Goal: Task Accomplishment & Management: Manage account settings

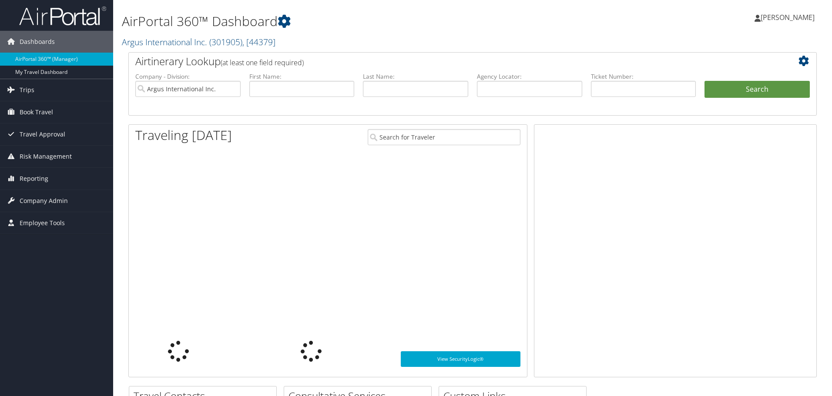
click at [31, 113] on span "Book Travel" at bounding box center [37, 112] width 34 height 22
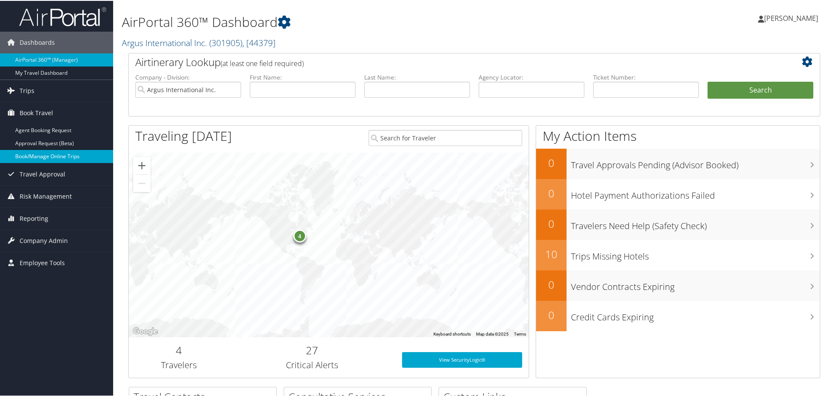
click at [27, 157] on link "Book/Manage Online Trips" at bounding box center [56, 155] width 113 height 13
click at [25, 238] on span "Company Admin" at bounding box center [44, 240] width 48 height 22
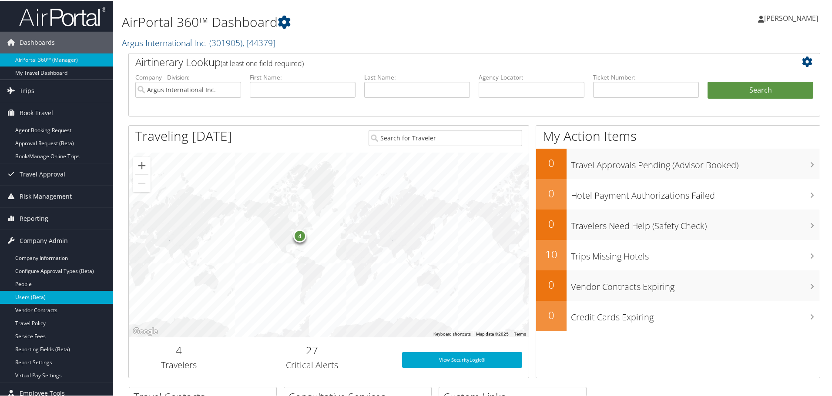
click at [36, 298] on link "Users (Beta)" at bounding box center [56, 296] width 113 height 13
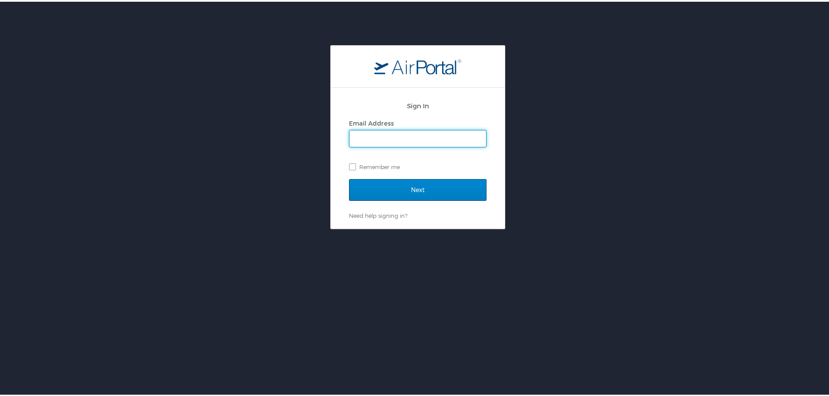
type input "adrienne.brown@argus.aero"
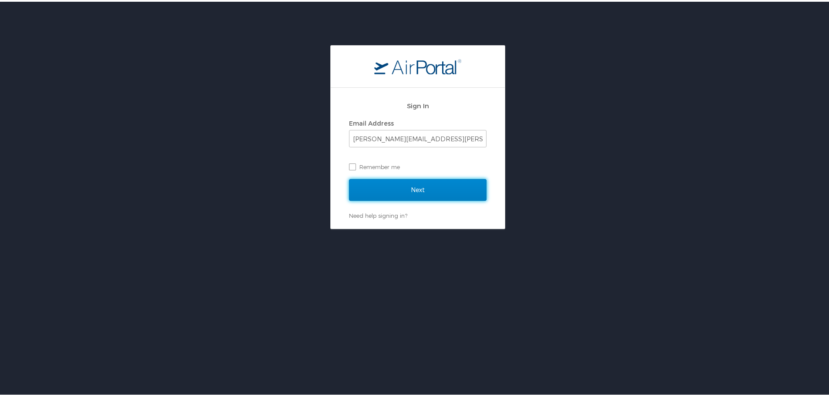
click at [405, 187] on input "Next" at bounding box center [418, 189] width 138 height 22
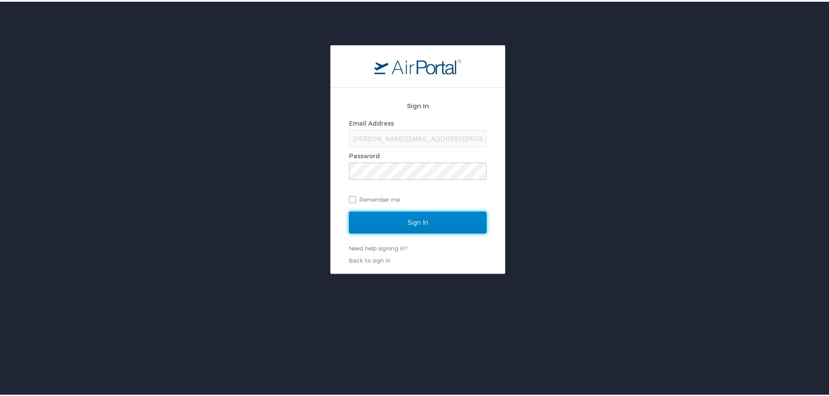
click at [405, 222] on input "Sign In" at bounding box center [418, 221] width 138 height 22
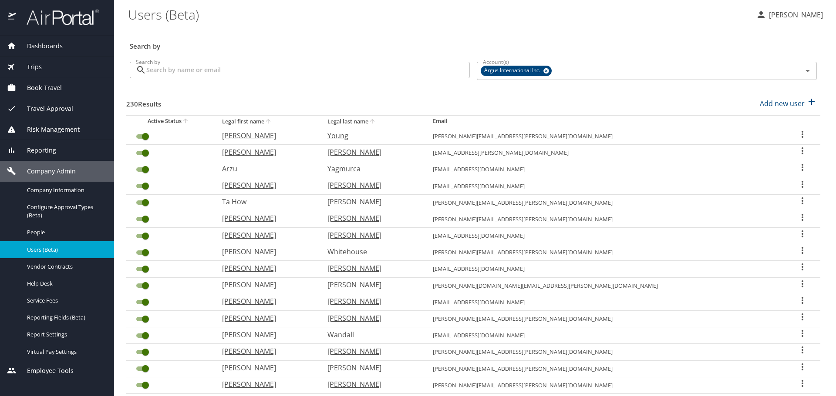
click at [192, 72] on input "Search by" at bounding box center [307, 70] width 323 height 17
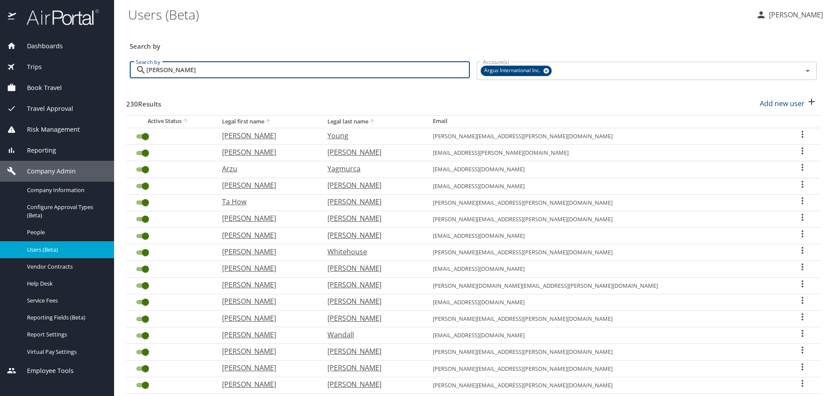
type input "[PERSON_NAME]"
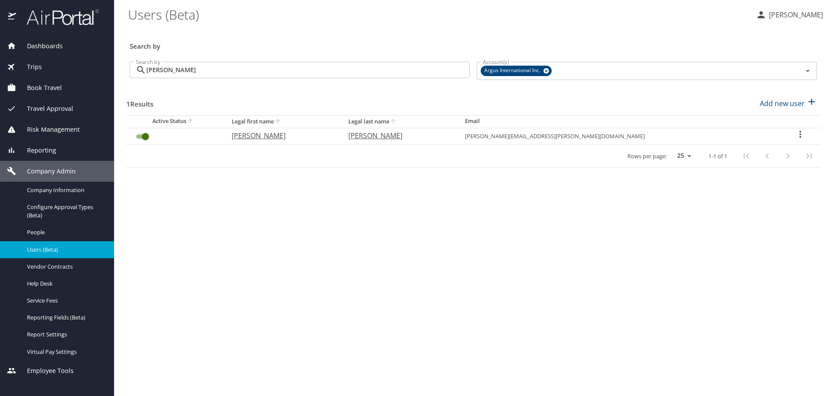
click at [795, 137] on icon "User Search Table" at bounding box center [800, 134] width 10 height 10
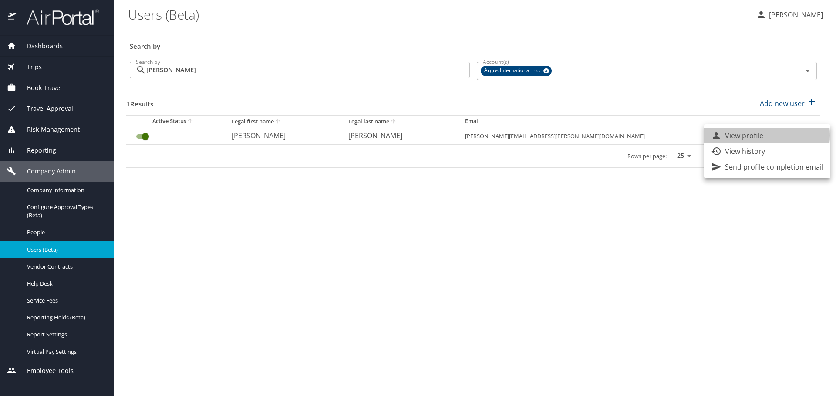
click at [752, 135] on p "View profile" at bounding box center [744, 136] width 38 height 10
select select "US"
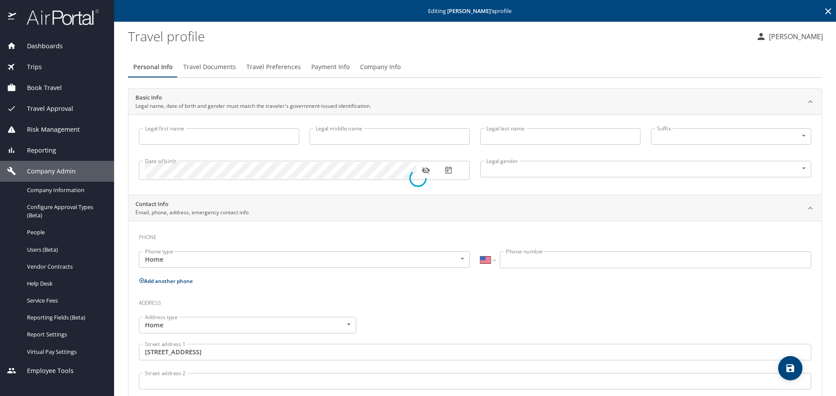
type input "[PERSON_NAME]"
type input "H"
type input "[PERSON_NAME]"
type input "[DEMOGRAPHIC_DATA]"
type input "[PERSON_NAME]"
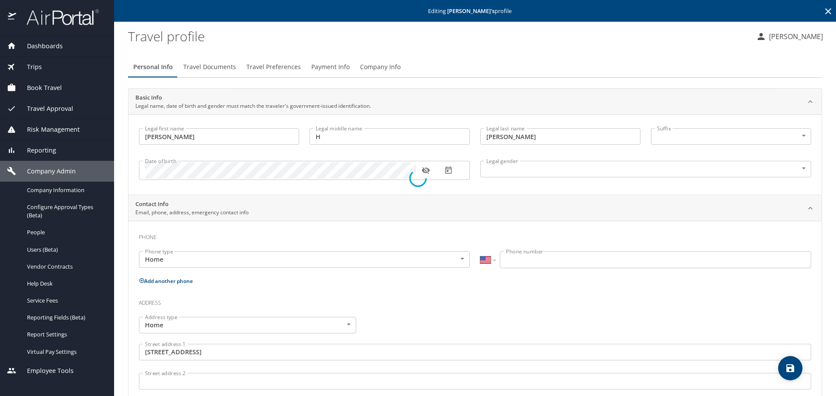
type input "Gilford"
type input "[PHONE_NUMBER]"
type input "[GEOGRAPHIC_DATA]"
type input "[US_STATE]"
select select "US"
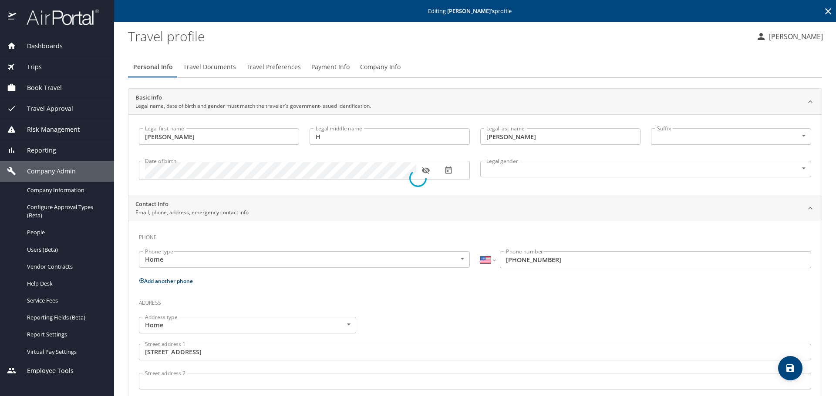
select select "NL"
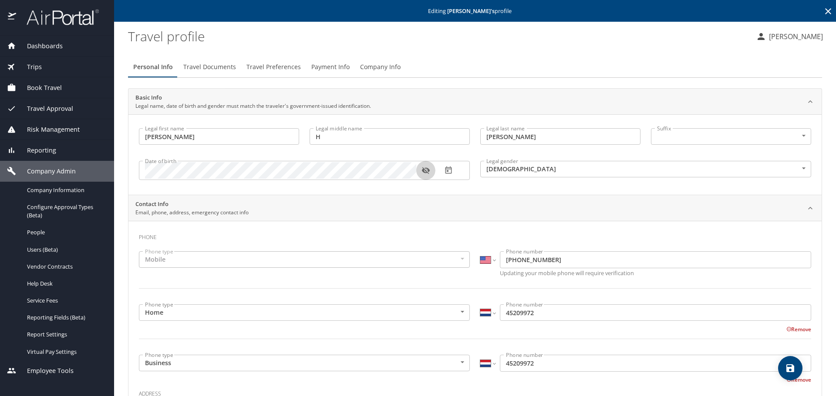
click at [428, 170] on icon "button" at bounding box center [425, 171] width 8 height 7
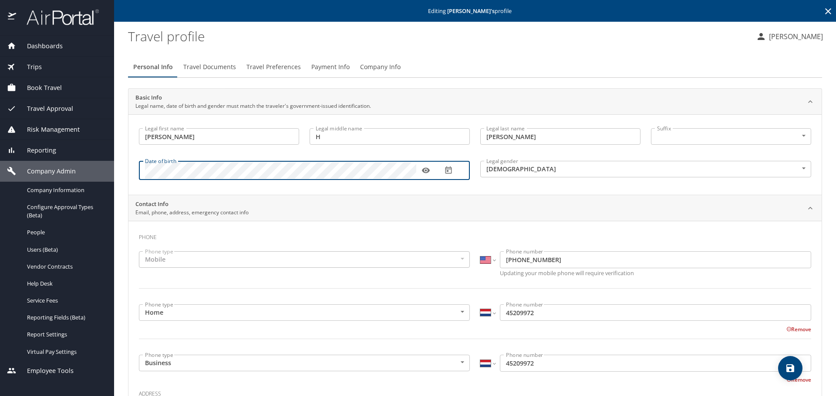
click at [788, 372] on icon "save" at bounding box center [790, 369] width 8 height 8
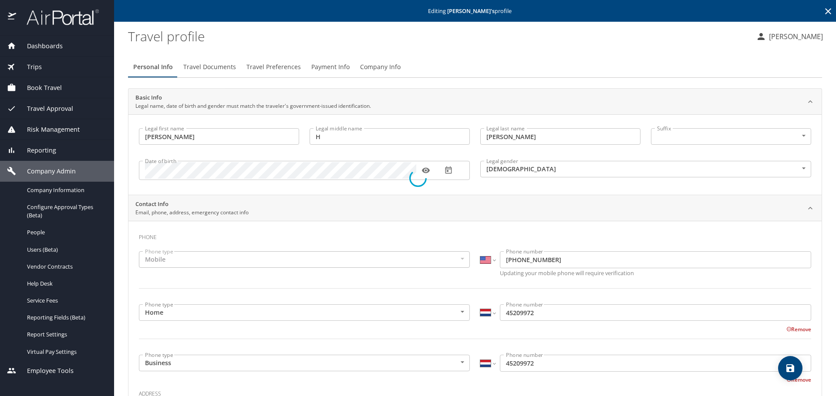
select select "US"
select select "NL"
select select "US"
select select "NL"
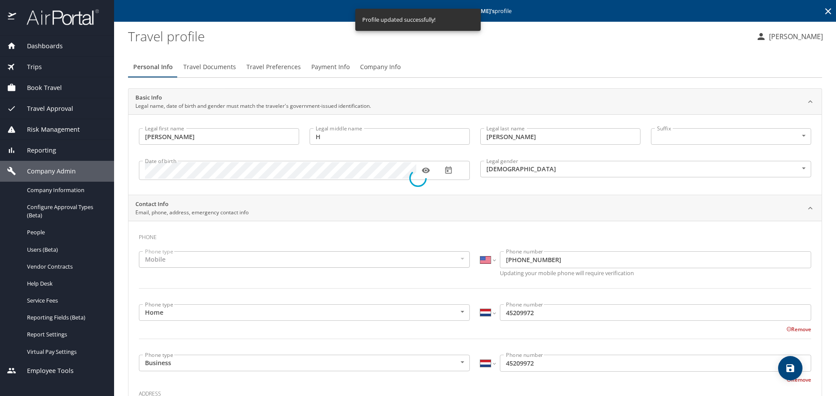
select select "NL"
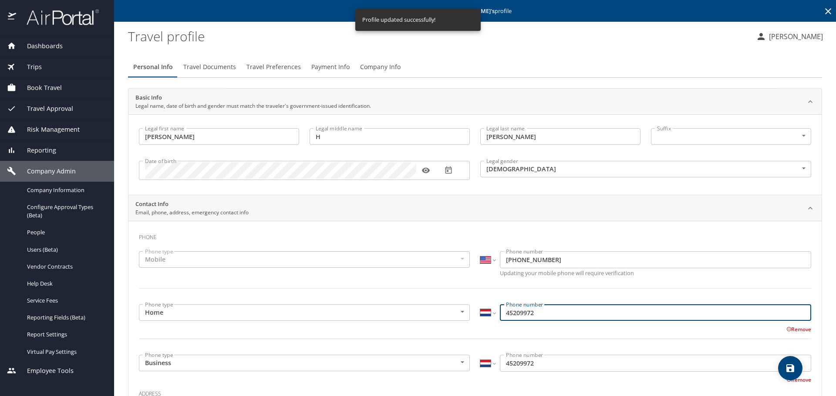
click at [558, 311] on input "45209972" at bounding box center [655, 313] width 311 height 17
click at [791, 326] on button "Remove" at bounding box center [798, 329] width 25 height 7
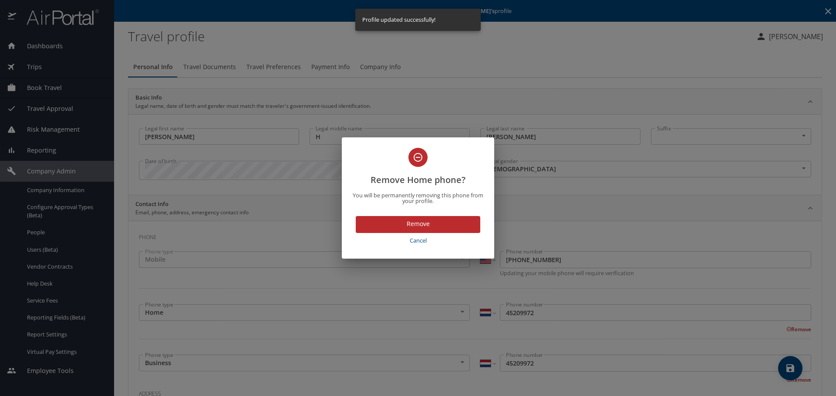
click at [447, 222] on span "Remove" at bounding box center [418, 224] width 111 height 11
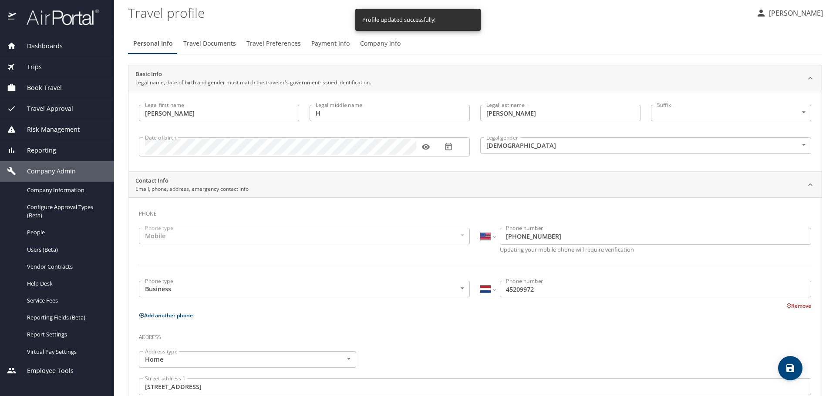
scroll to position [44, 0]
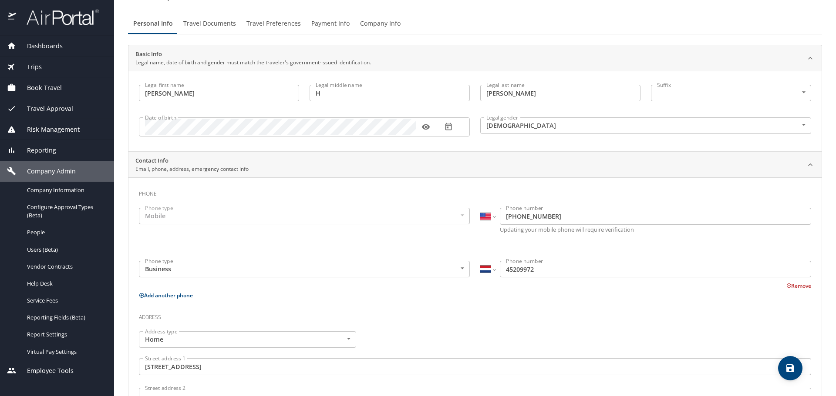
click at [795, 286] on button "Remove" at bounding box center [798, 285] width 25 height 7
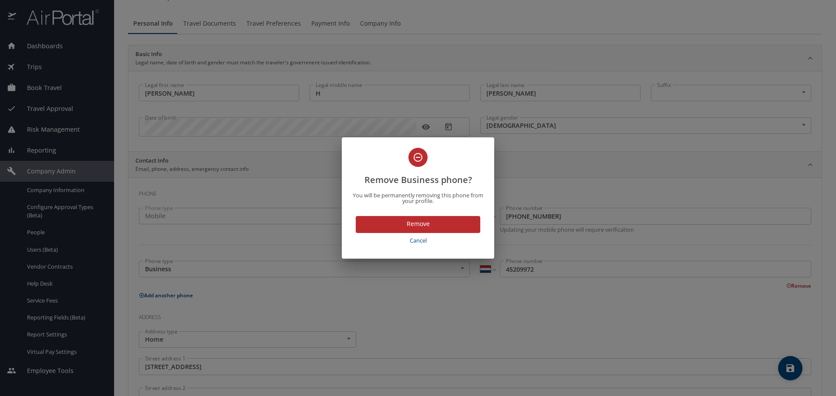
click at [422, 224] on span "Remove" at bounding box center [418, 224] width 111 height 11
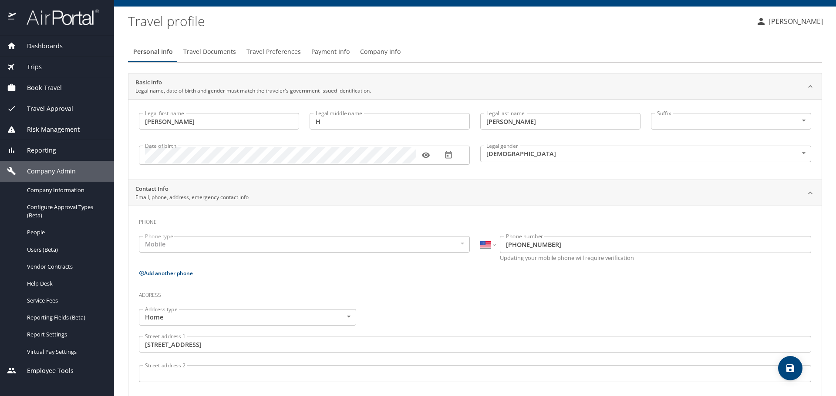
scroll to position [0, 0]
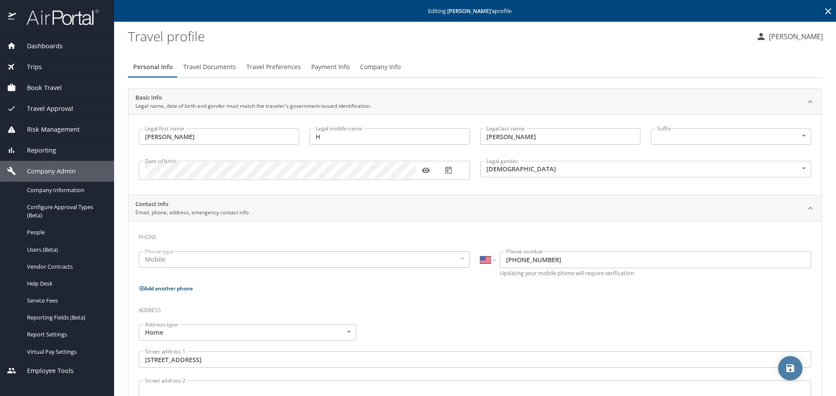
click at [792, 370] on icon "save" at bounding box center [790, 369] width 8 height 8
select select "US"
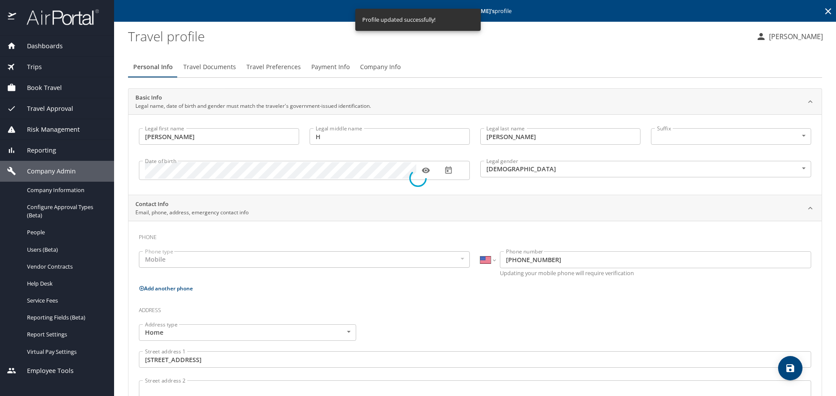
select select "US"
